Goal: Navigation & Orientation: Find specific page/section

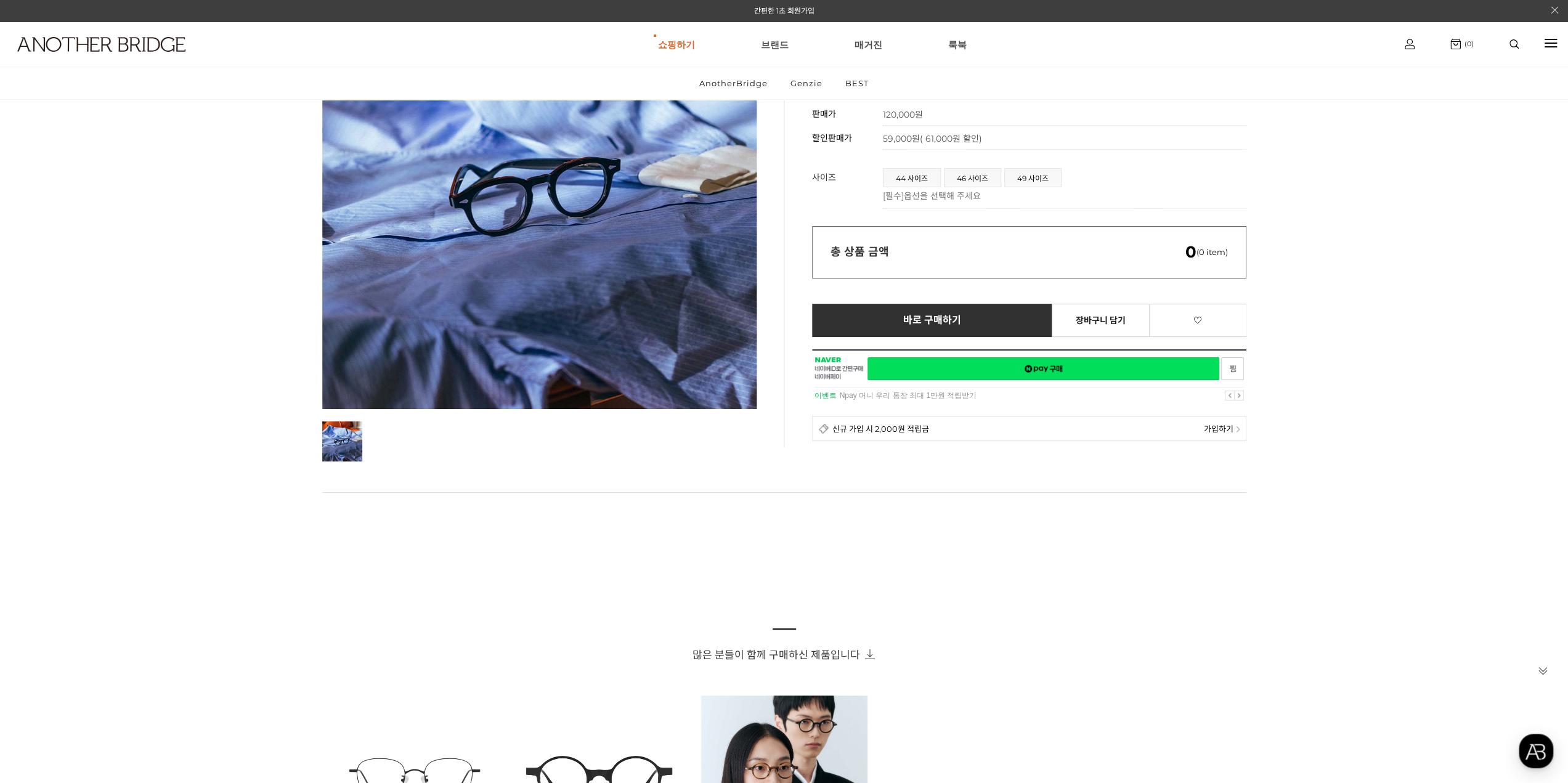
scroll to position [123, 0]
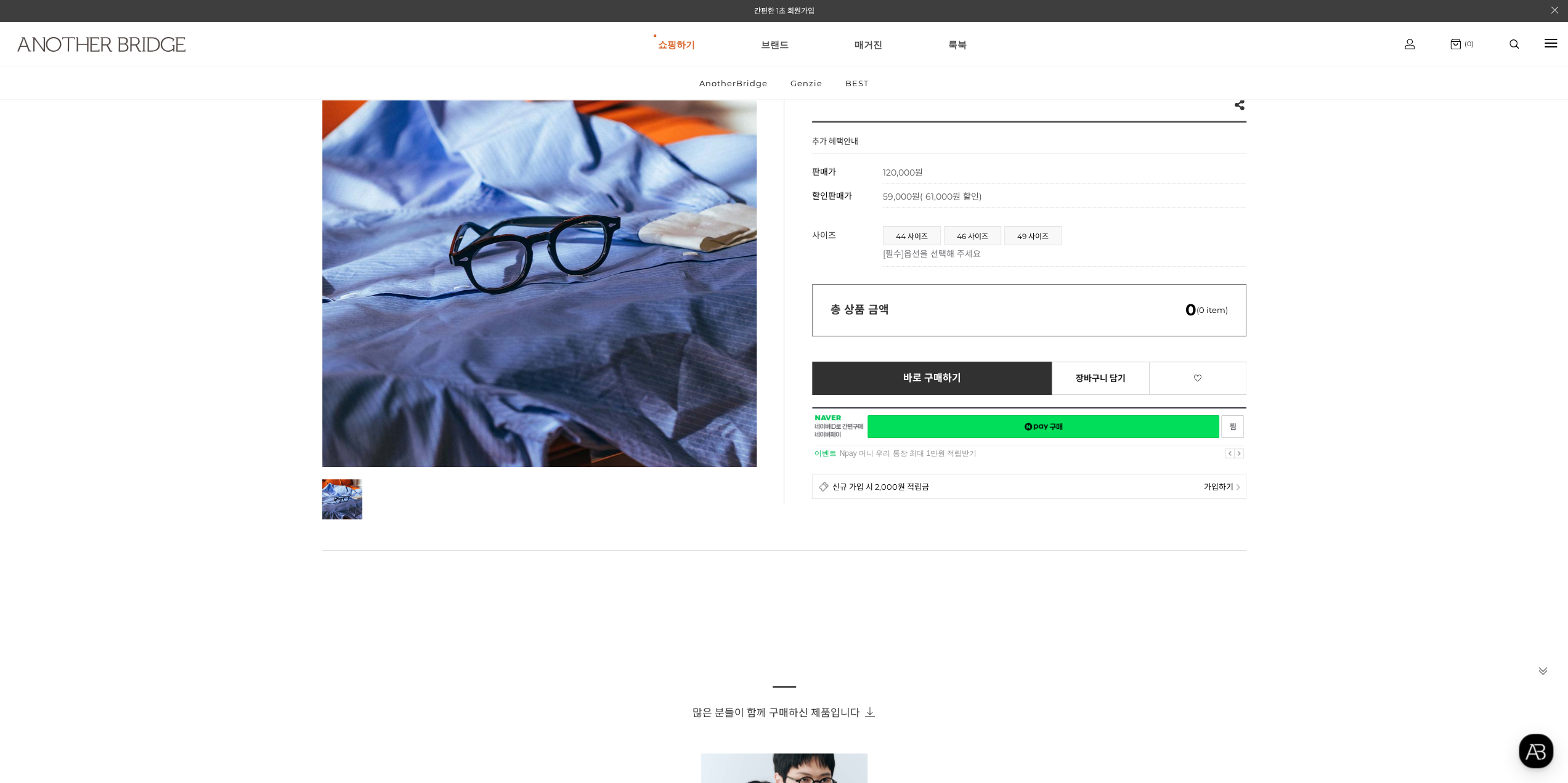
click at [108, 42] on img at bounding box center [101, 44] width 168 height 14
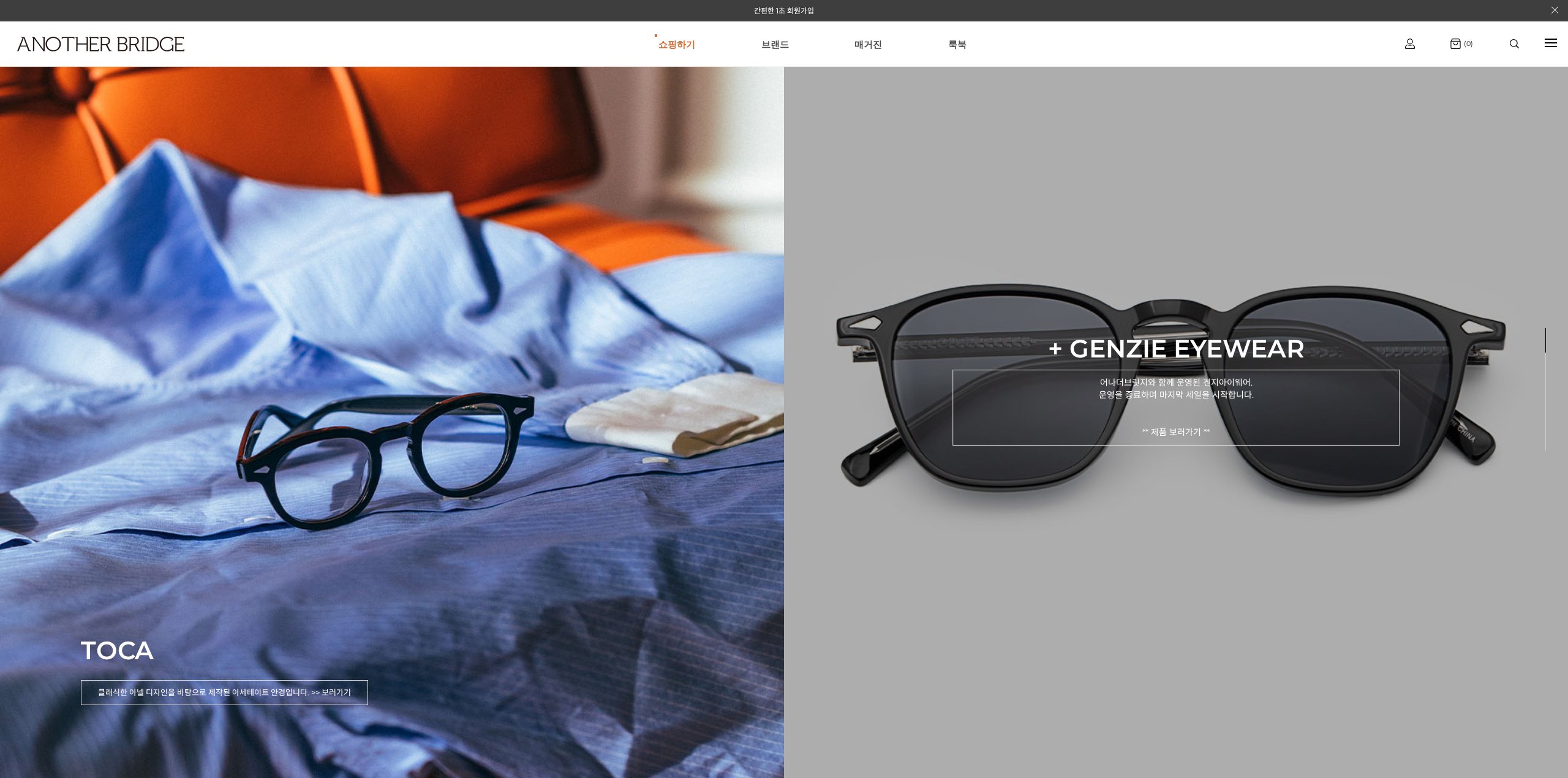
click at [1153, 395] on p "어나더브릿지와 함께 운영된 겐지아이웨어. 운영을 종료하며 마지막 세일을 시작합니다. ** 제품 보러가기 **" at bounding box center [1175, 408] width 447 height 76
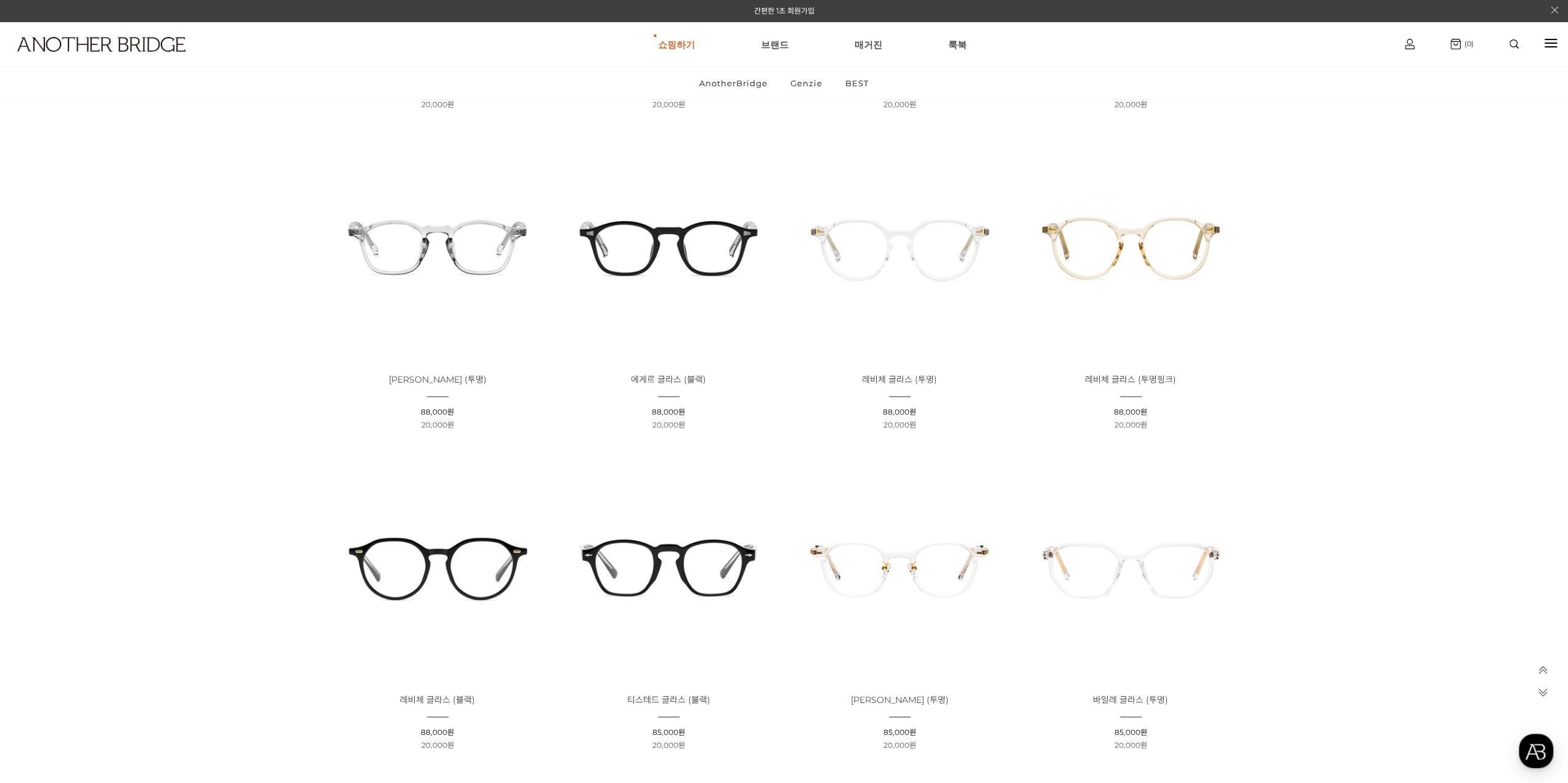
scroll to position [1418, 0]
